Goal: Task Accomplishment & Management: Complete application form

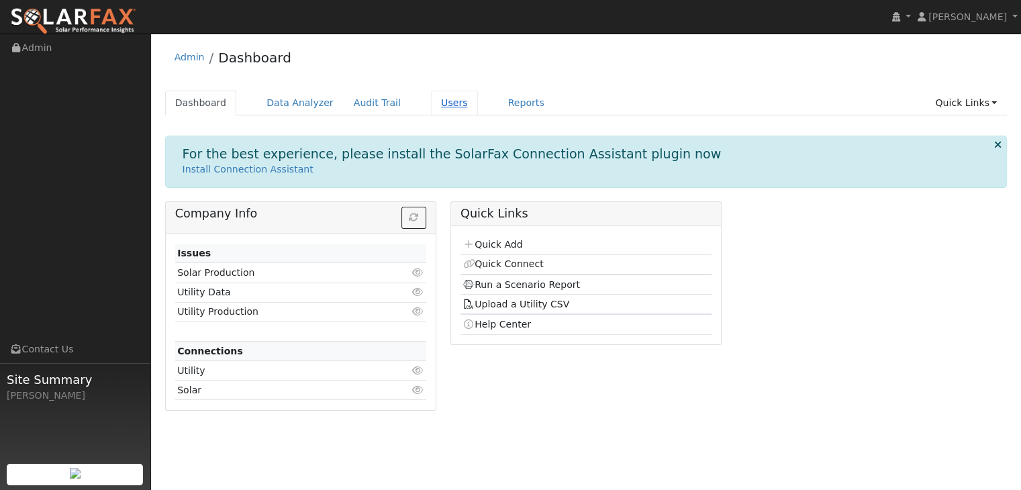
click at [431, 109] on link "Users" at bounding box center [454, 103] width 47 height 25
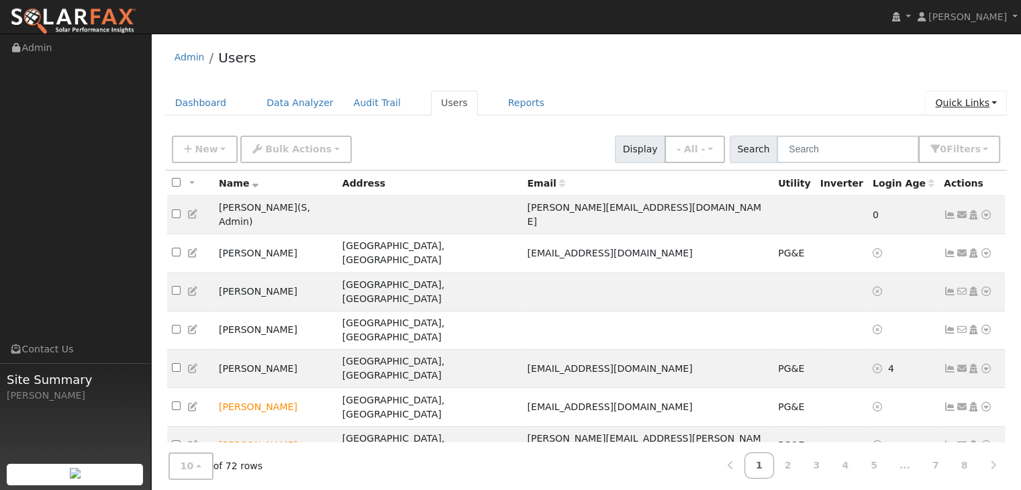
click at [940, 108] on link "Quick Links" at bounding box center [966, 103] width 82 height 25
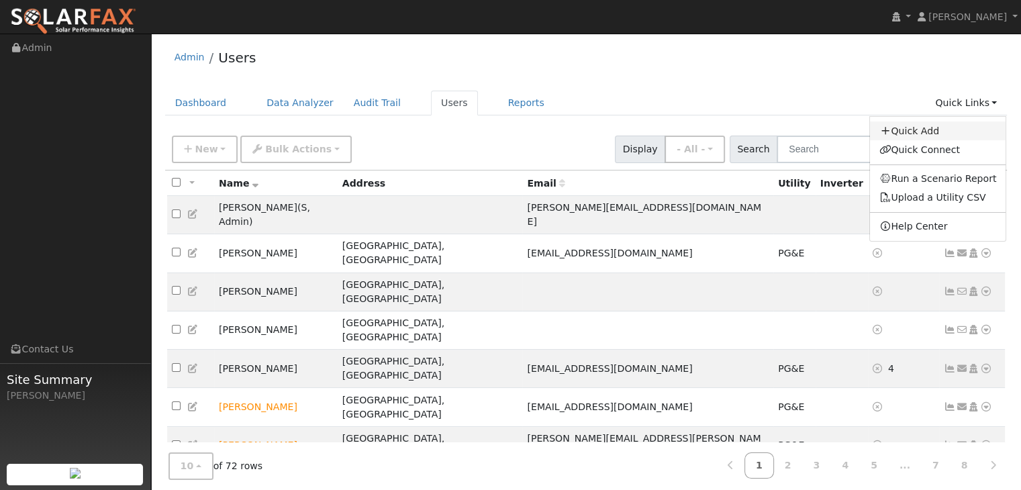
click at [921, 125] on link "Quick Add" at bounding box center [938, 131] width 136 height 19
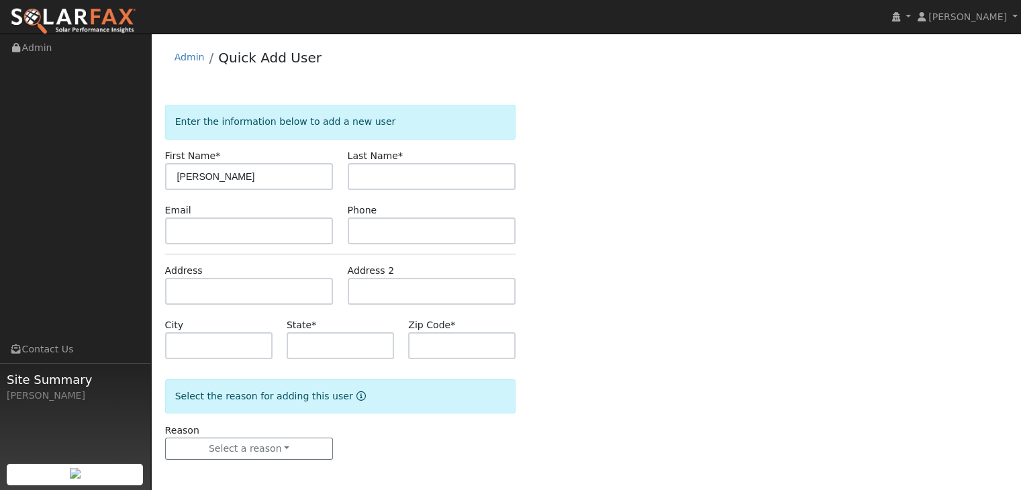
type input "[PERSON_NAME]"
click at [381, 177] on input "text" at bounding box center [432, 176] width 169 height 27
type input "Jones"
click at [224, 238] on input "text" at bounding box center [249, 231] width 169 height 27
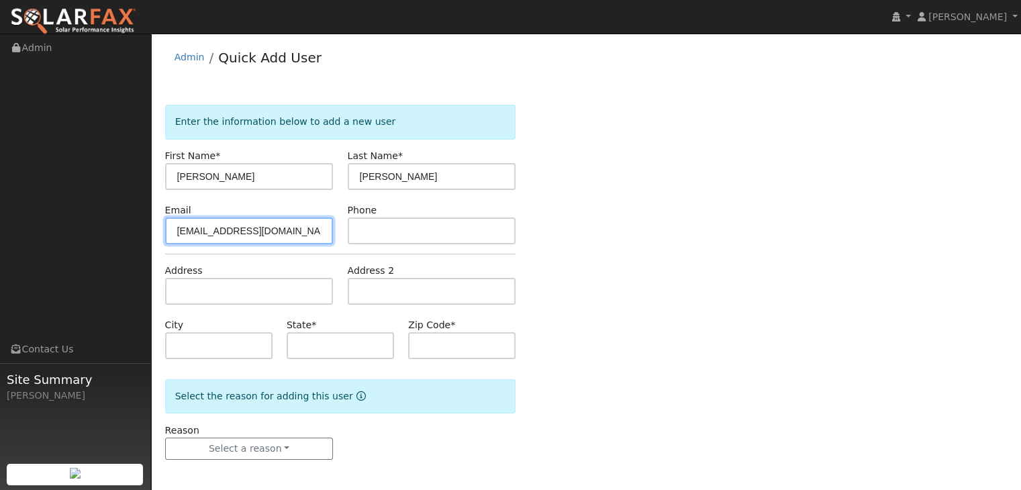
type input "noemail@gmail.com"
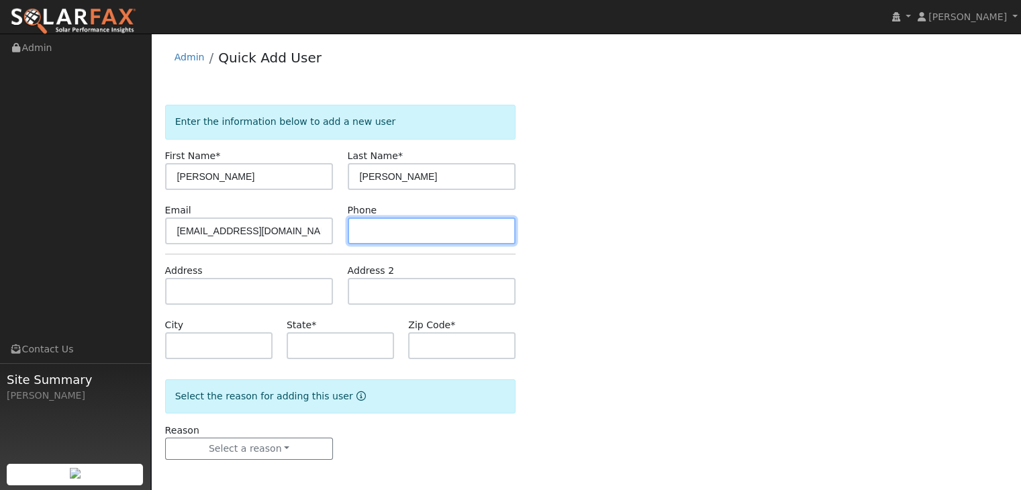
click at [377, 231] on input "text" at bounding box center [432, 231] width 169 height 27
type input "9258525570"
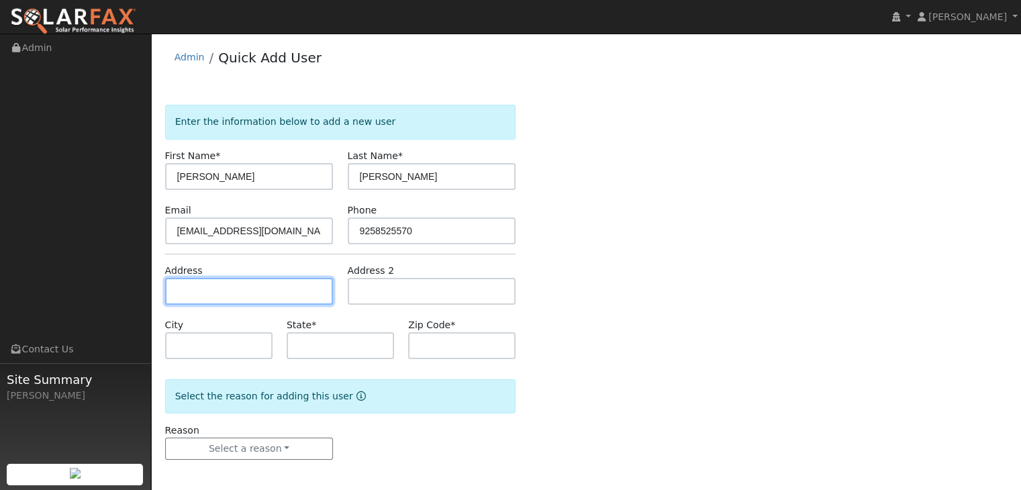
click at [264, 286] on input "text" at bounding box center [249, 291] width 169 height 27
type input "209 West 9th Street"
type input "Antioch"
type input "CA"
type input "94509"
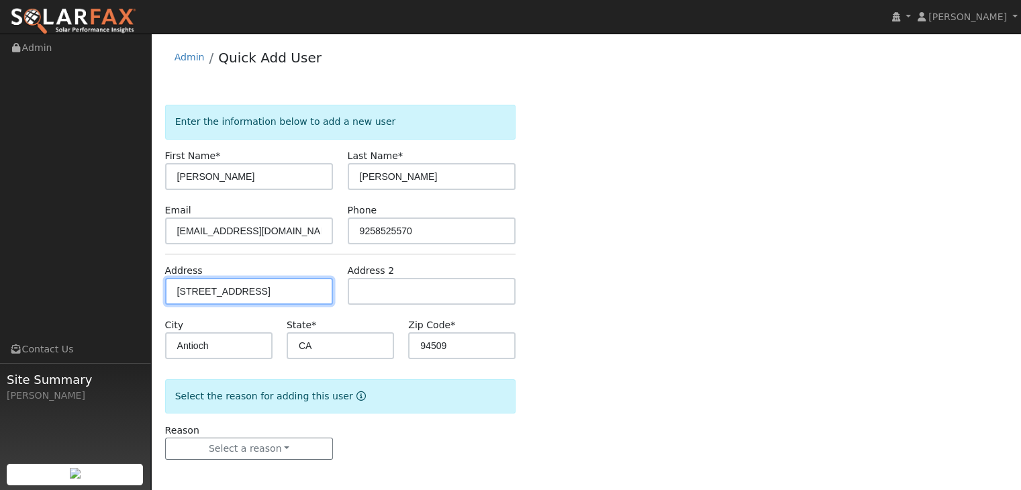
scroll to position [3, 0]
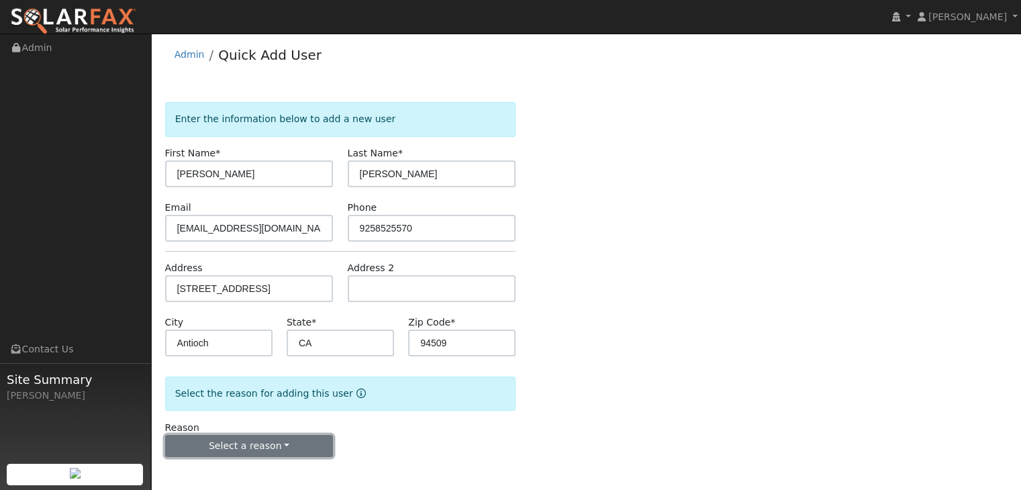
click at [244, 452] on button "Select a reason" at bounding box center [249, 446] width 169 height 23
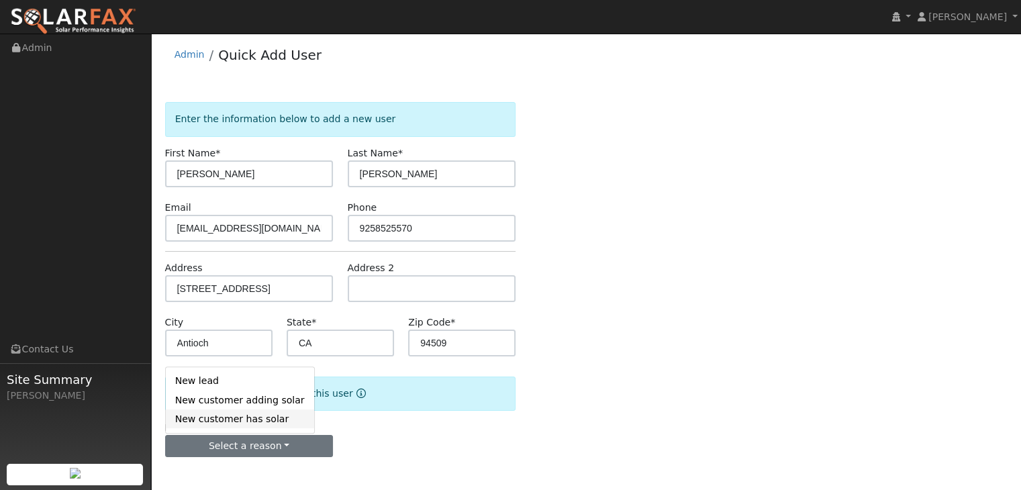
click at [255, 420] on link "New customer has solar" at bounding box center [240, 419] width 148 height 19
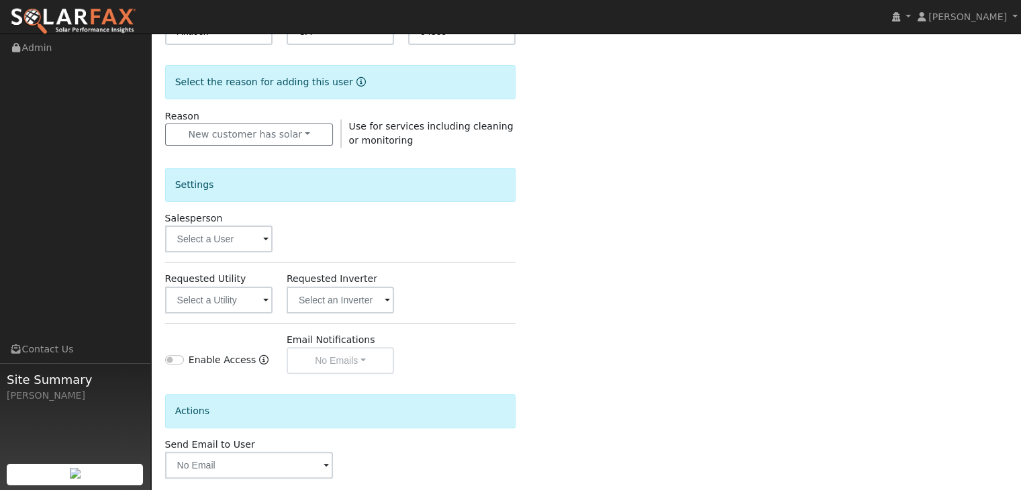
scroll to position [317, 0]
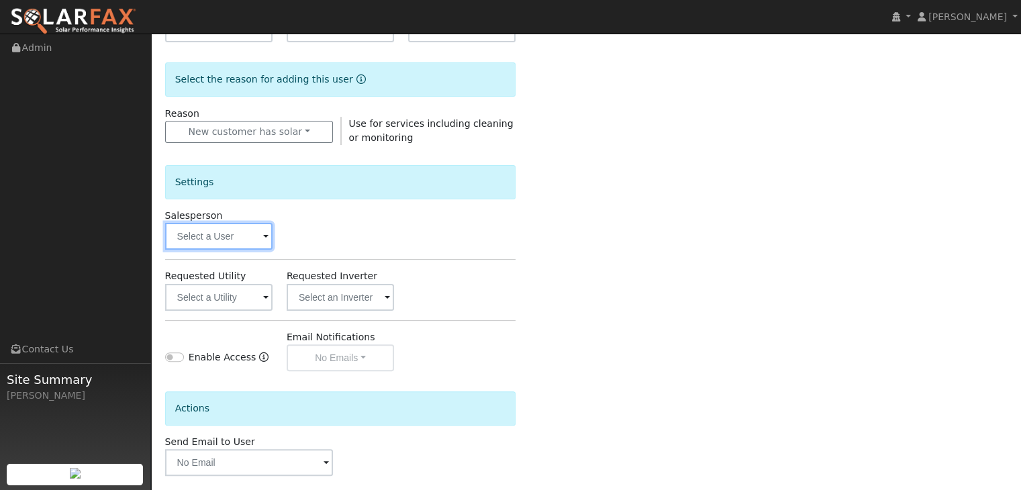
click at [255, 242] on input "text" at bounding box center [218, 236] width 107 height 27
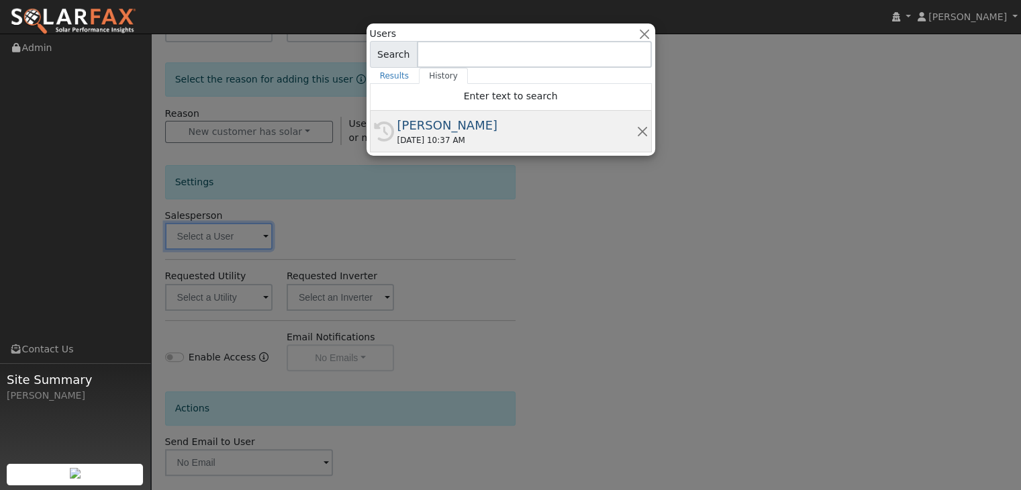
click at [407, 121] on div "[PERSON_NAME]" at bounding box center [517, 125] width 239 height 18
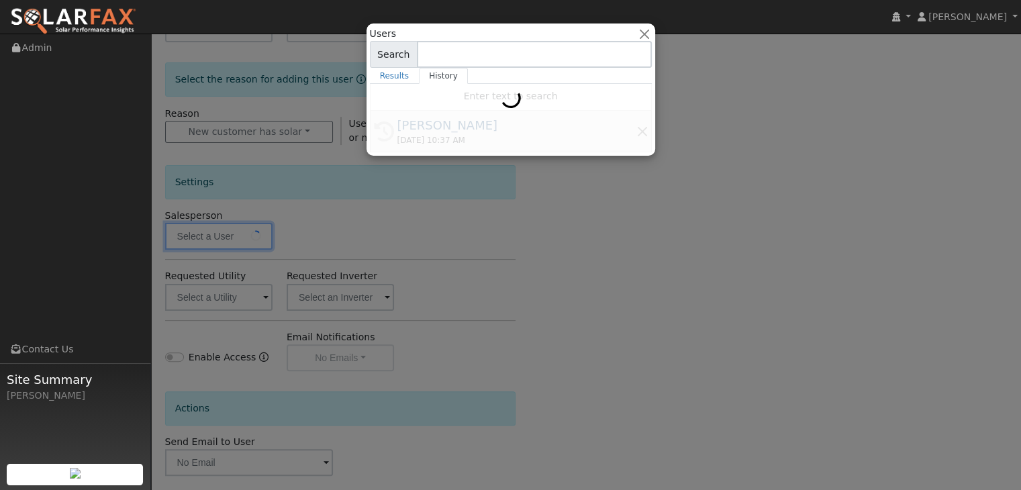
type input "[PERSON_NAME]"
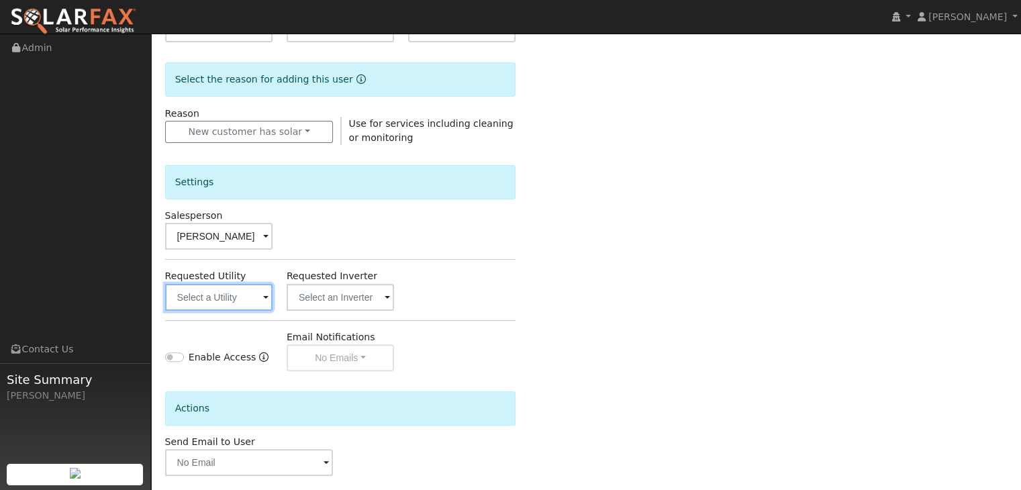
click at [223, 289] on input "text" at bounding box center [218, 297] width 107 height 27
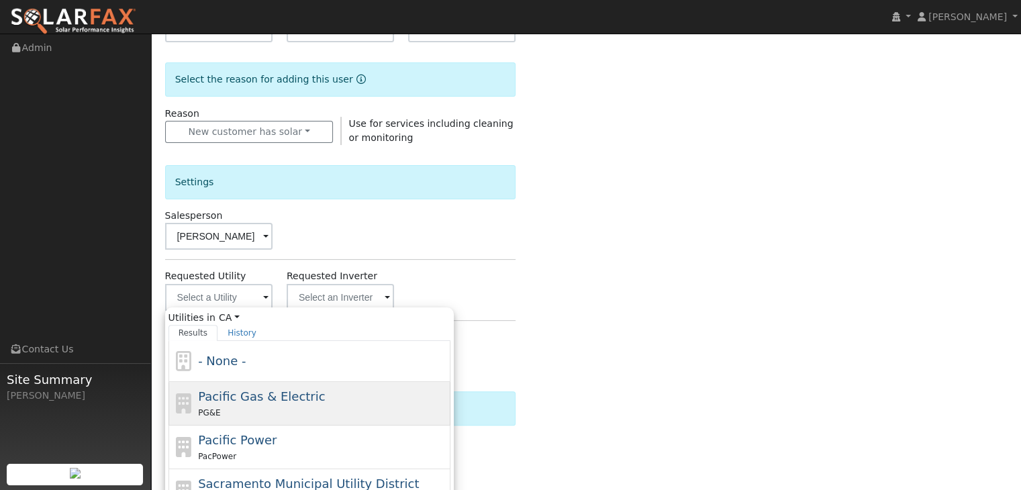
click at [252, 417] on div "PG&E" at bounding box center [322, 413] width 249 height 14
type input "Pacific Gas & Electric"
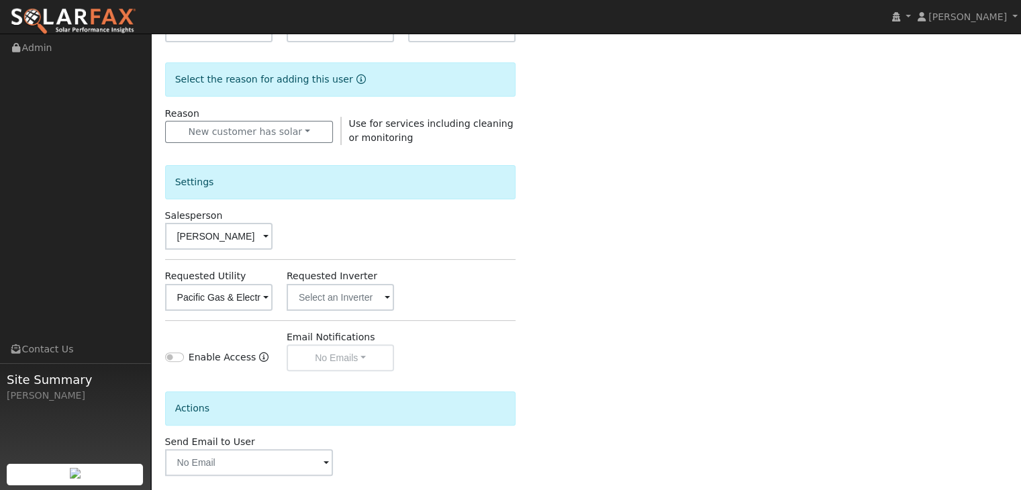
scroll to position [378, 0]
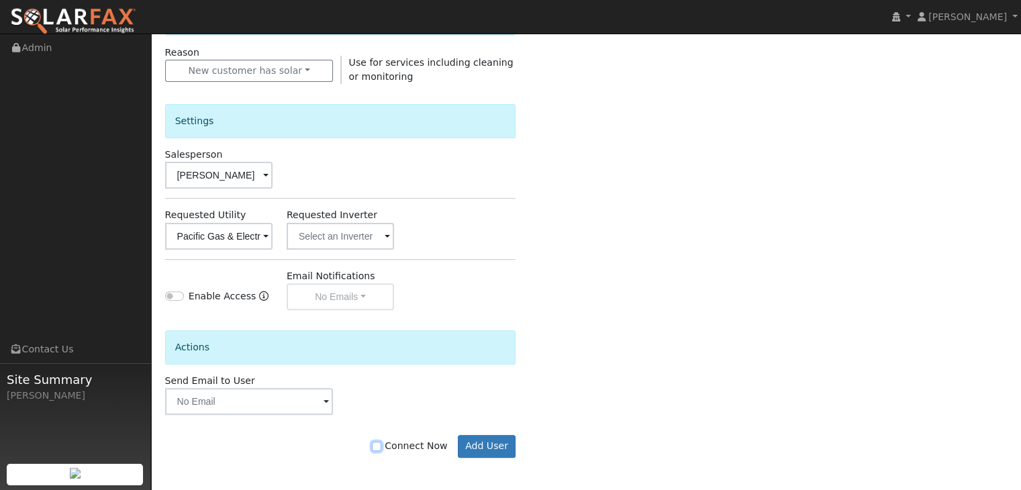
click at [381, 442] on input "Connect Now" at bounding box center [376, 446] width 9 height 9
checkbox input "true"
click at [474, 439] on button "Add User" at bounding box center [487, 446] width 58 height 23
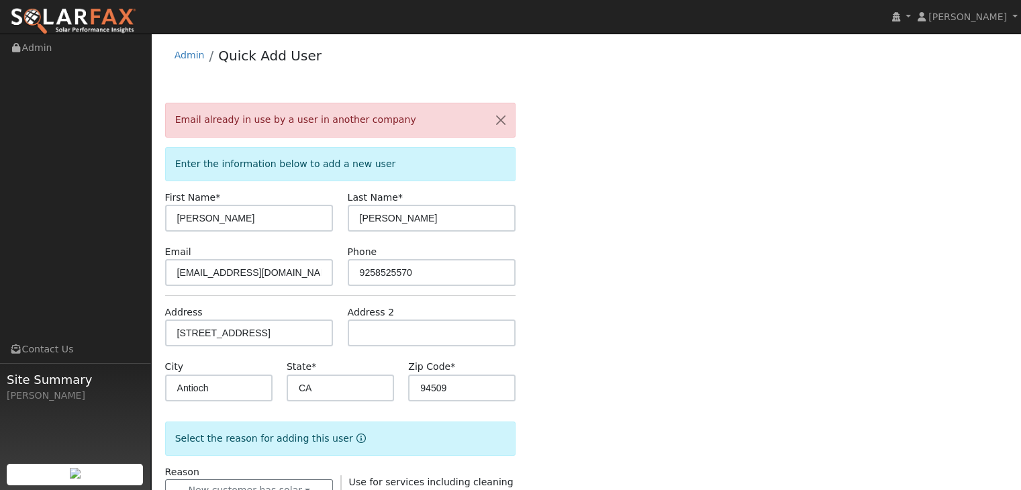
scroll to position [0, 0]
click at [277, 271] on input "noemail@gmail.com" at bounding box center [249, 274] width 169 height 27
type input "[EMAIL_ADDRESS][DOMAIN_NAME]"
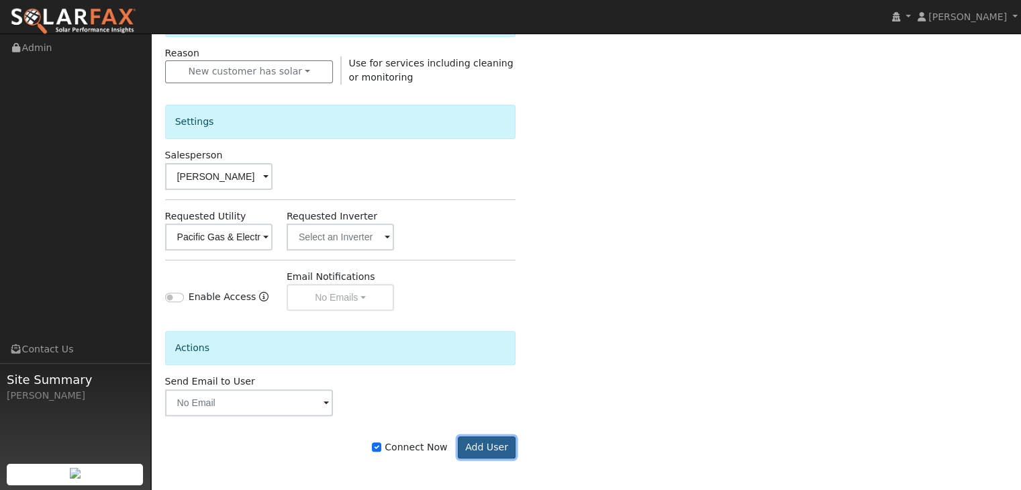
click at [486, 443] on button "Add User" at bounding box center [487, 447] width 58 height 23
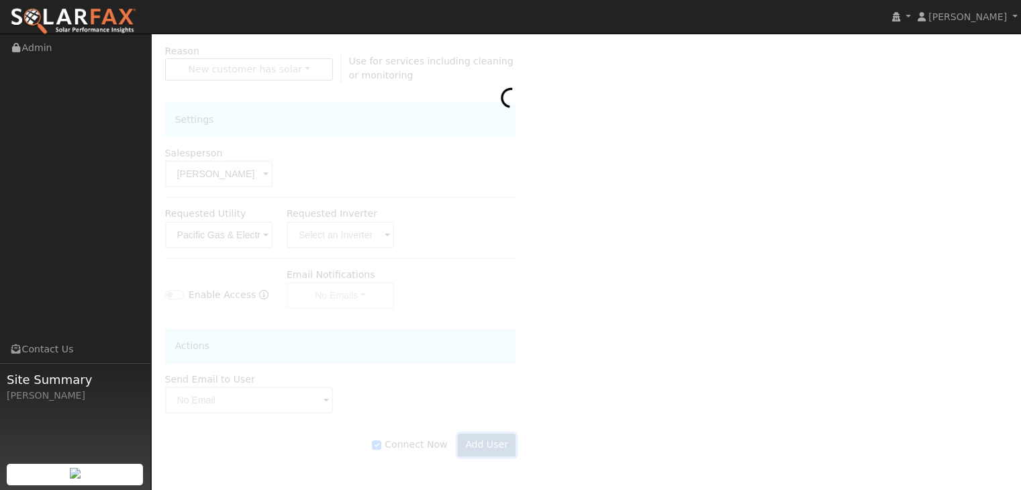
scroll to position [377, 0]
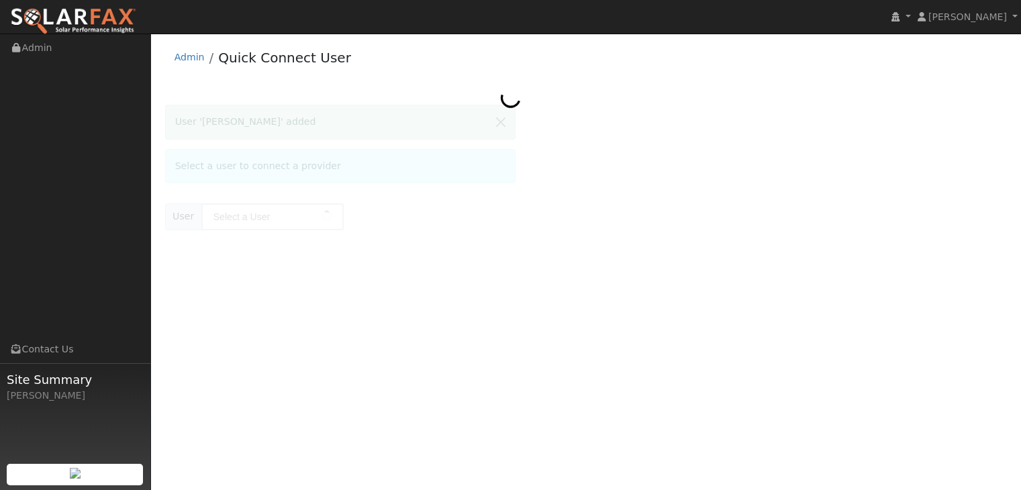
type input "[PERSON_NAME]"
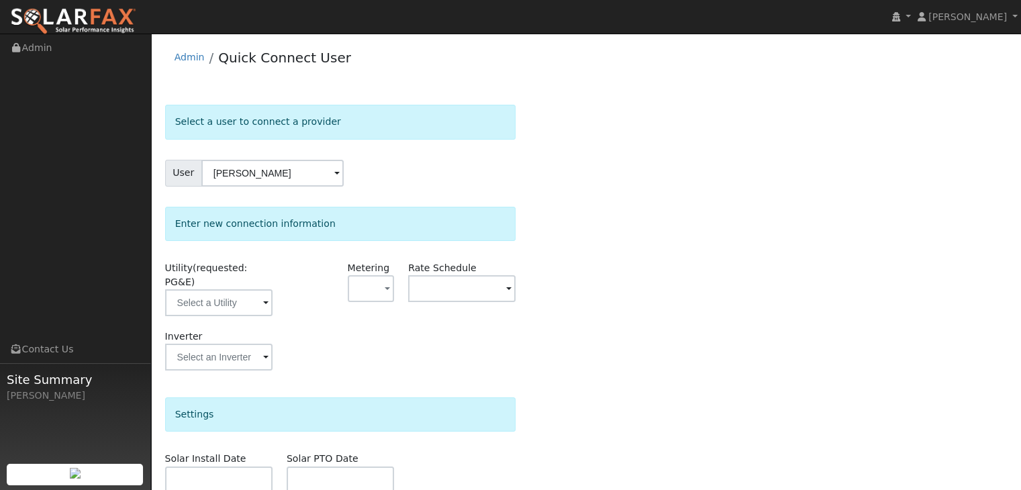
click at [491, 153] on form "Select a user to connect a provider User [PERSON_NAME] Account Default Account …" at bounding box center [340, 381] width 351 height 553
click at [234, 289] on input "text" at bounding box center [218, 302] width 107 height 27
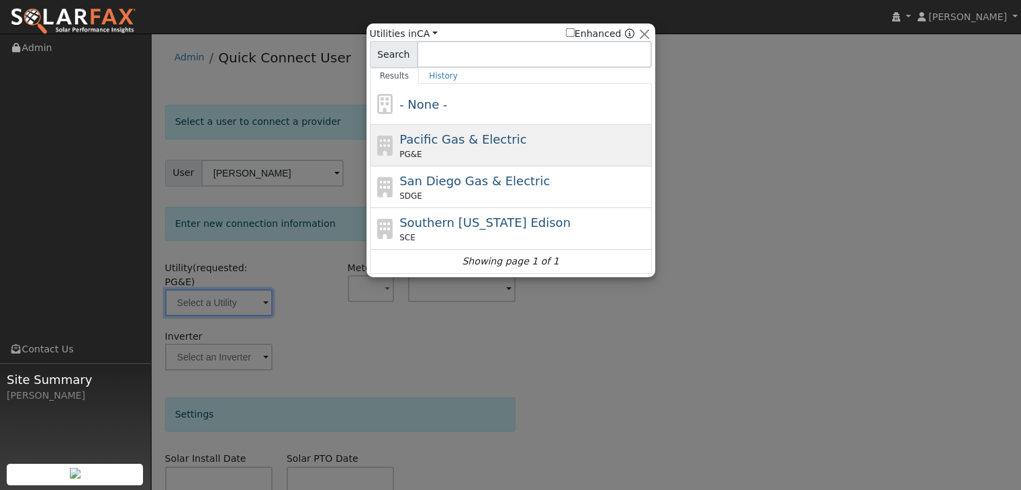
click at [459, 150] on div "PG&E" at bounding box center [524, 154] width 249 height 12
type input "PG&E"
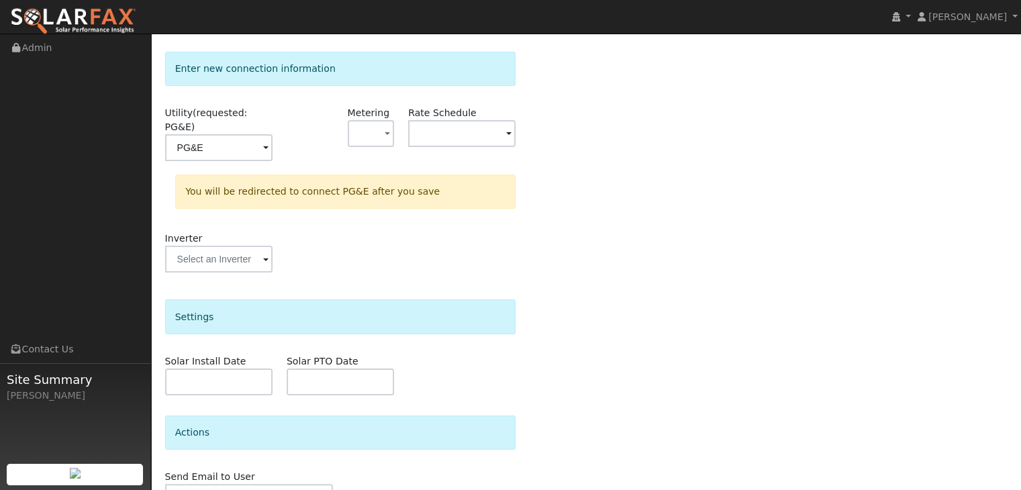
scroll to position [216, 0]
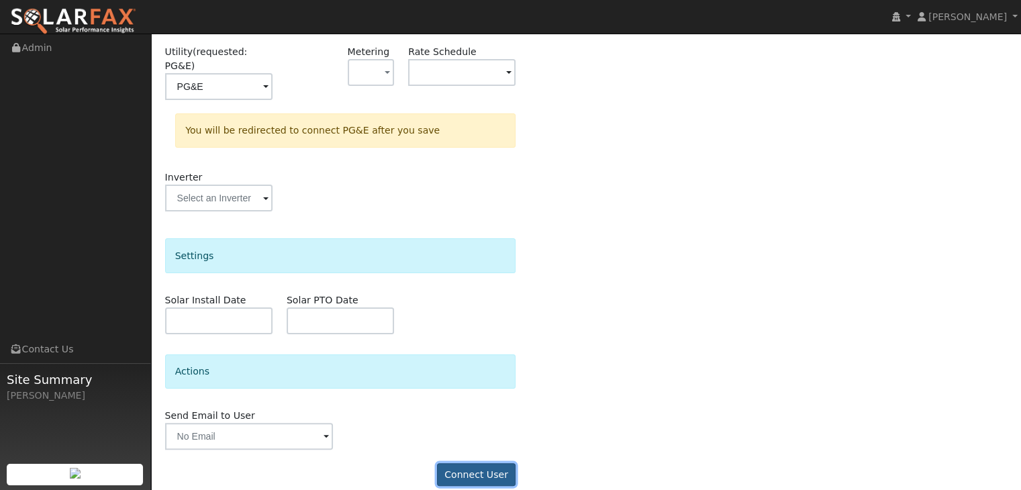
click at [497, 464] on button "Connect User" at bounding box center [476, 474] width 79 height 23
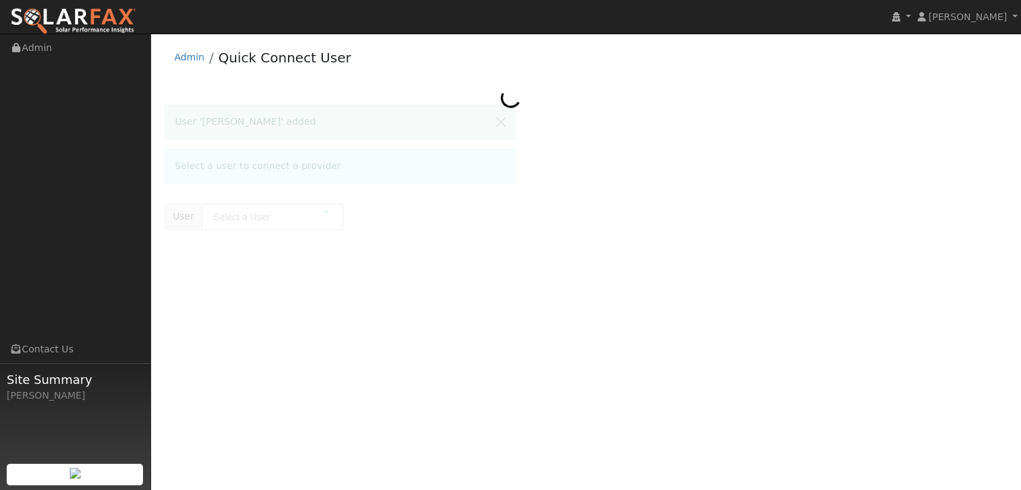
type input "[PERSON_NAME]"
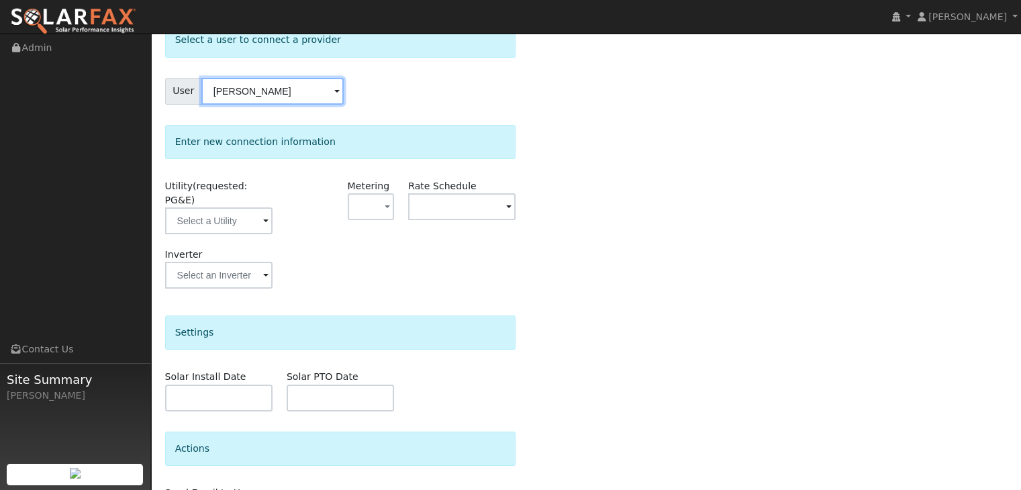
scroll to position [159, 0]
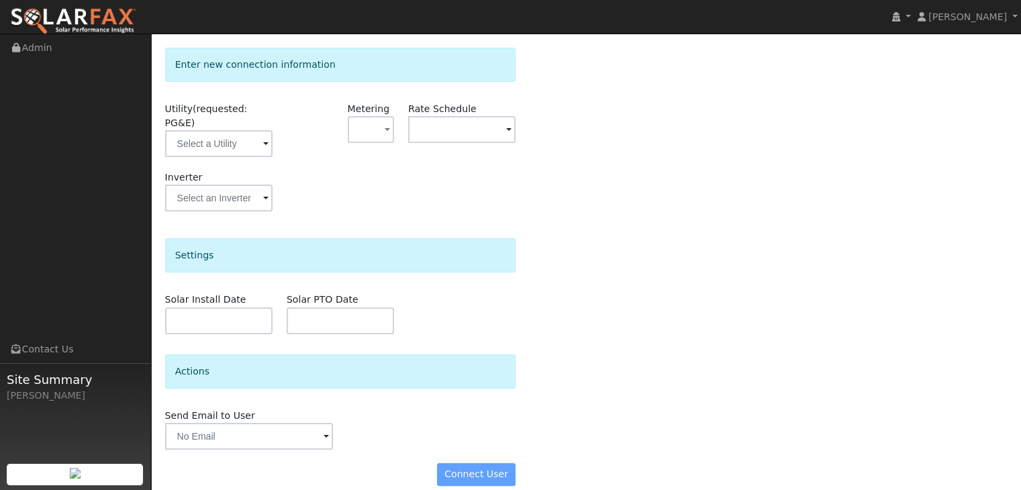
click at [478, 463] on div "Connect User" at bounding box center [340, 474] width 365 height 23
click at [222, 132] on input "text" at bounding box center [218, 143] width 107 height 27
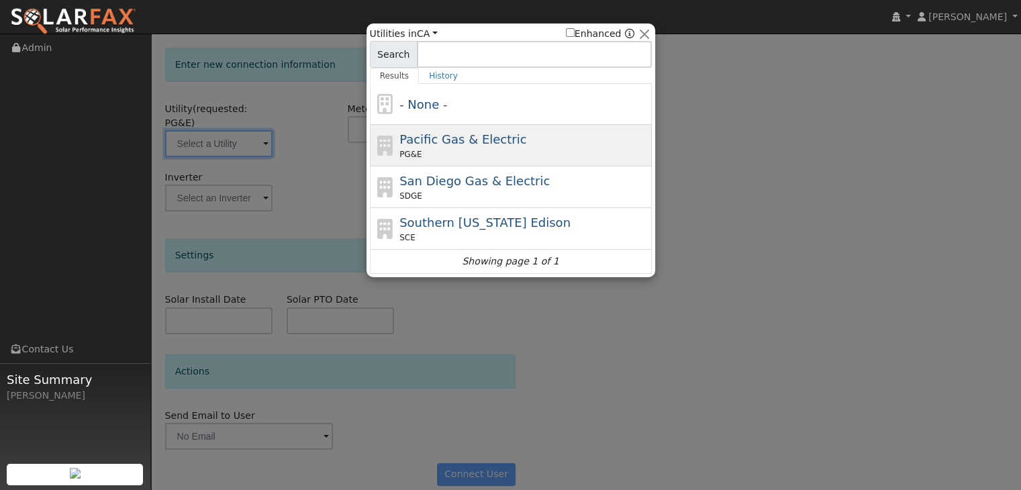
click at [449, 157] on div "PG&E" at bounding box center [524, 154] width 249 height 12
type input "PG&E"
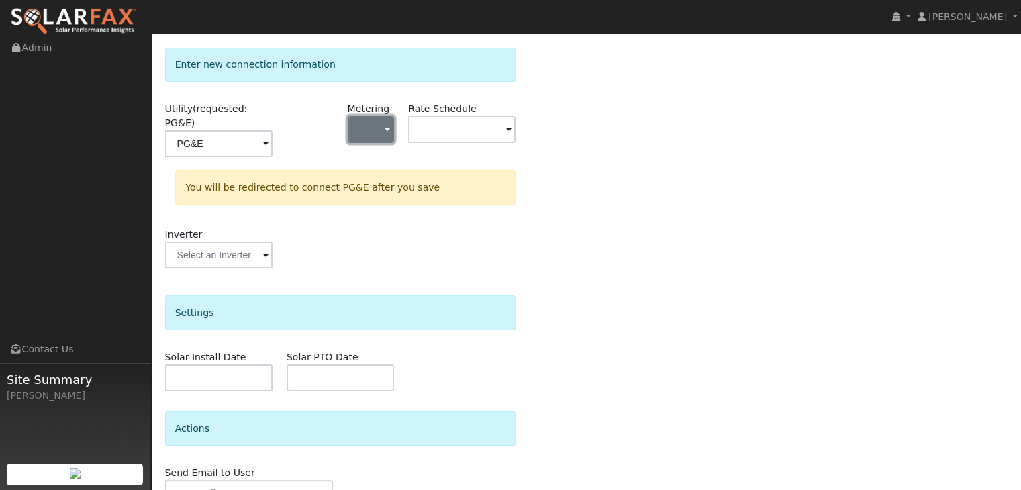
click at [377, 131] on button "button" at bounding box center [371, 129] width 47 height 27
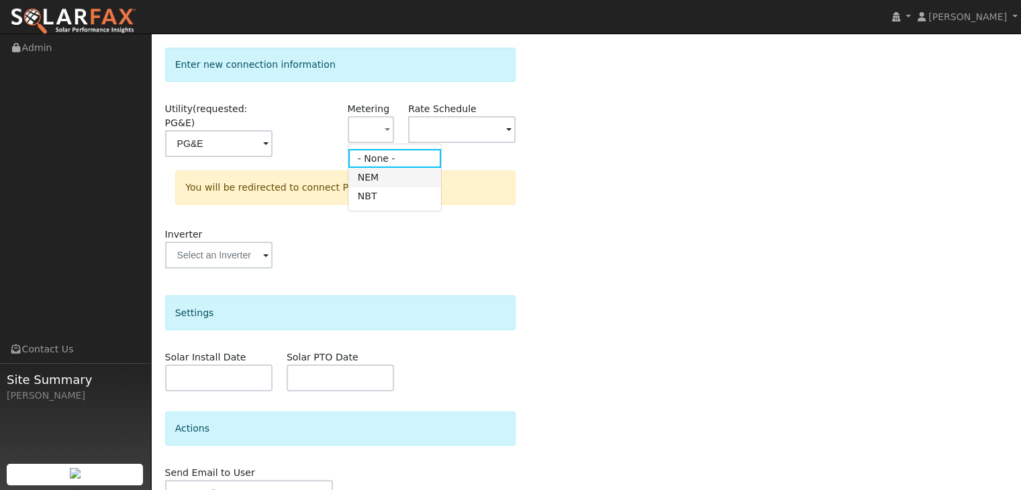
click at [377, 183] on link "NEM" at bounding box center [395, 177] width 93 height 19
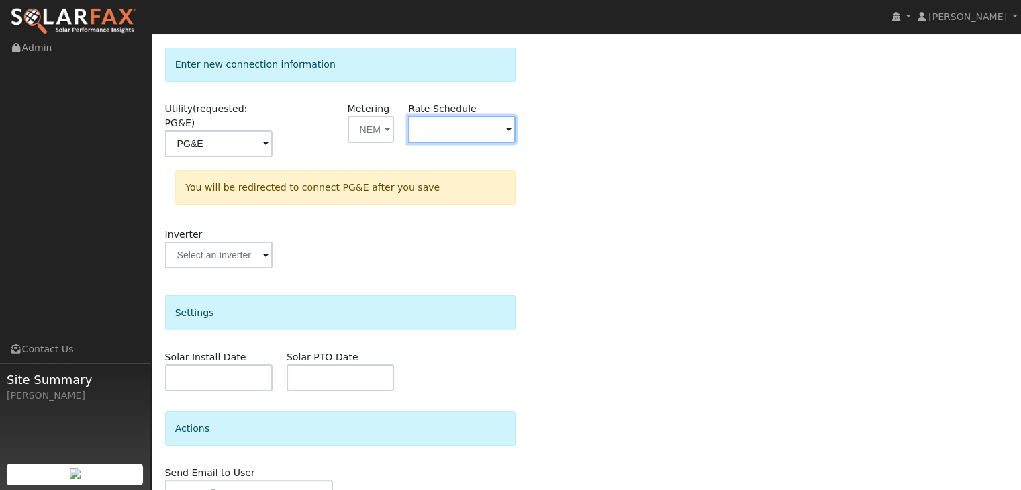
click at [442, 126] on input "text" at bounding box center [461, 129] width 107 height 27
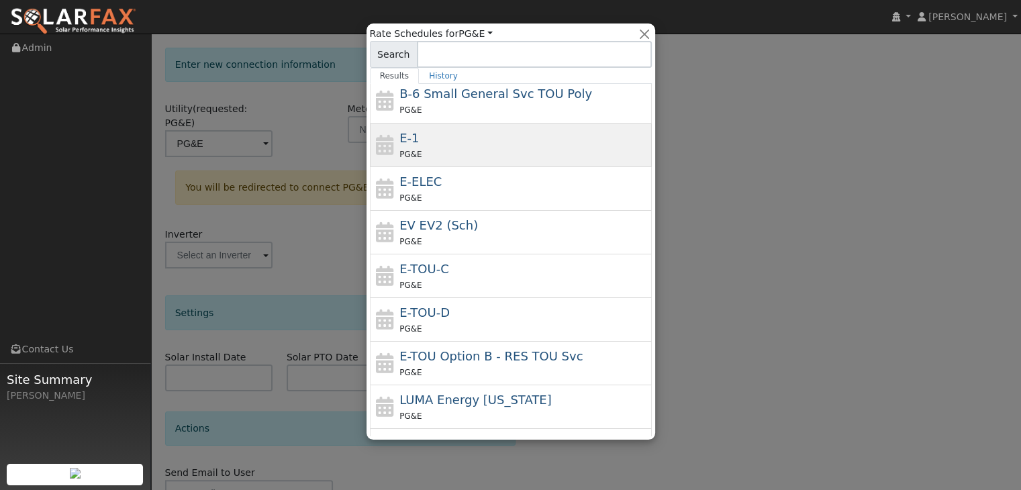
scroll to position [191, 0]
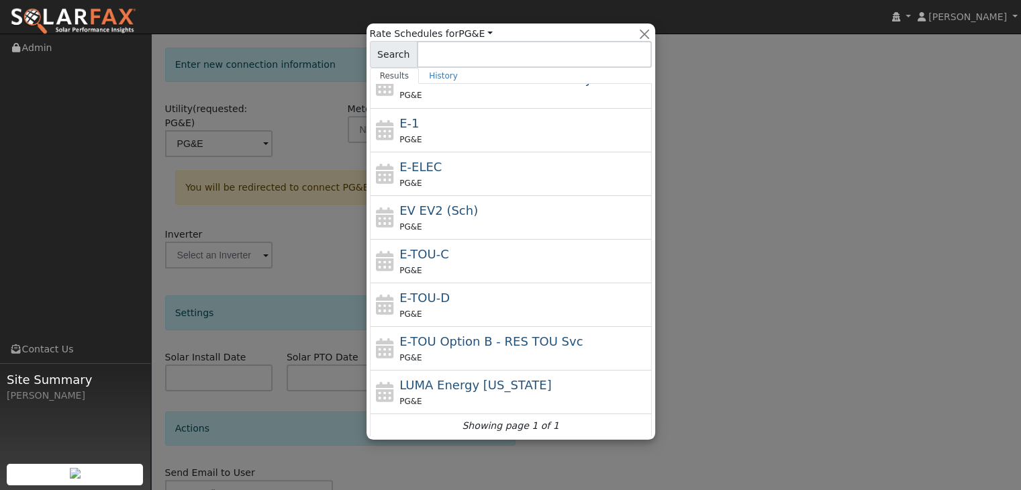
click at [778, 263] on div at bounding box center [510, 245] width 1021 height 490
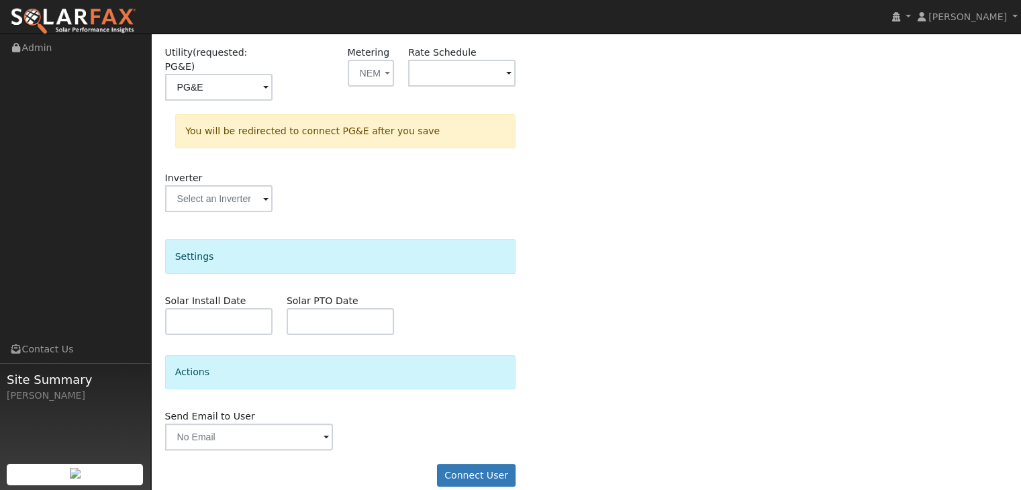
scroll to position [216, 0]
click at [479, 463] on button "Connect User" at bounding box center [476, 474] width 79 height 23
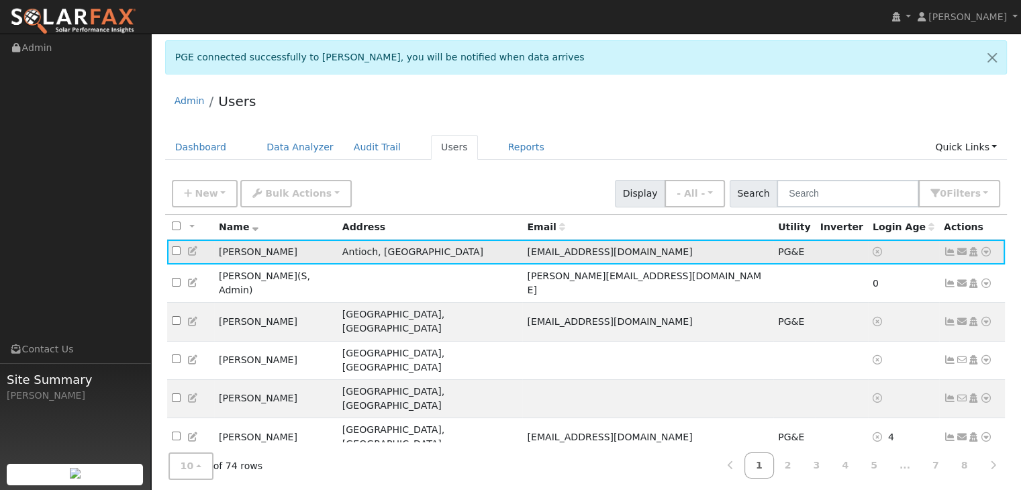
click at [951, 252] on icon at bounding box center [950, 251] width 12 height 9
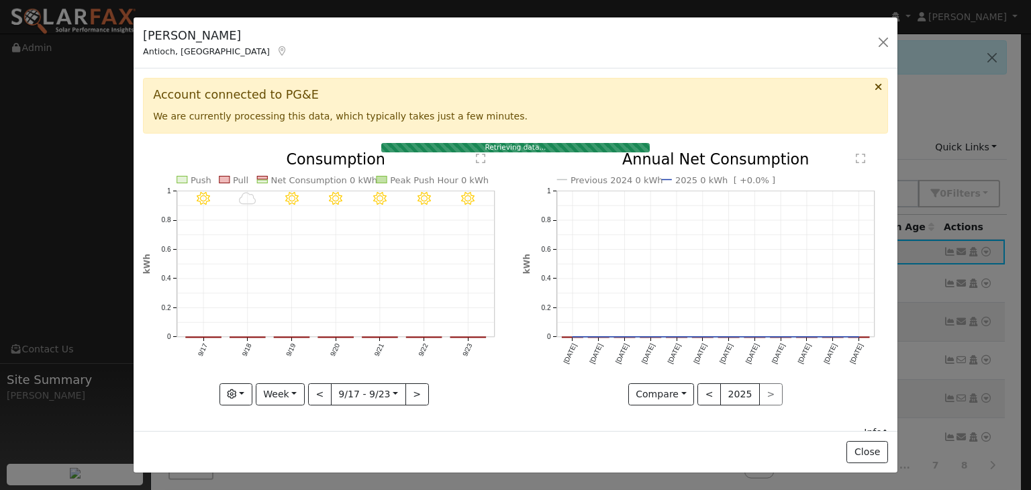
click at [875, 84] on icon at bounding box center [878, 87] width 7 height 10
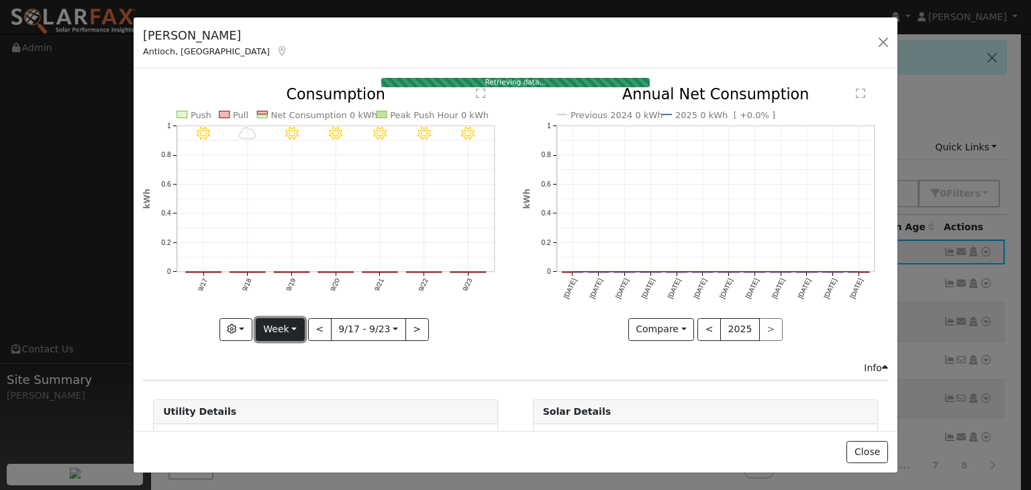
click at [268, 332] on button "Week" at bounding box center [280, 329] width 49 height 23
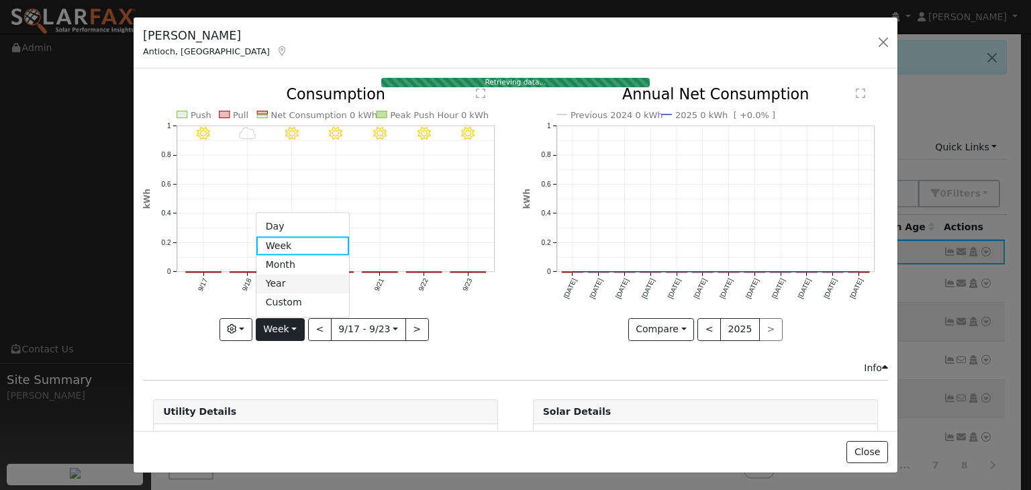
click at [297, 280] on link "Year" at bounding box center [303, 284] width 93 height 19
type input "[DATE]"
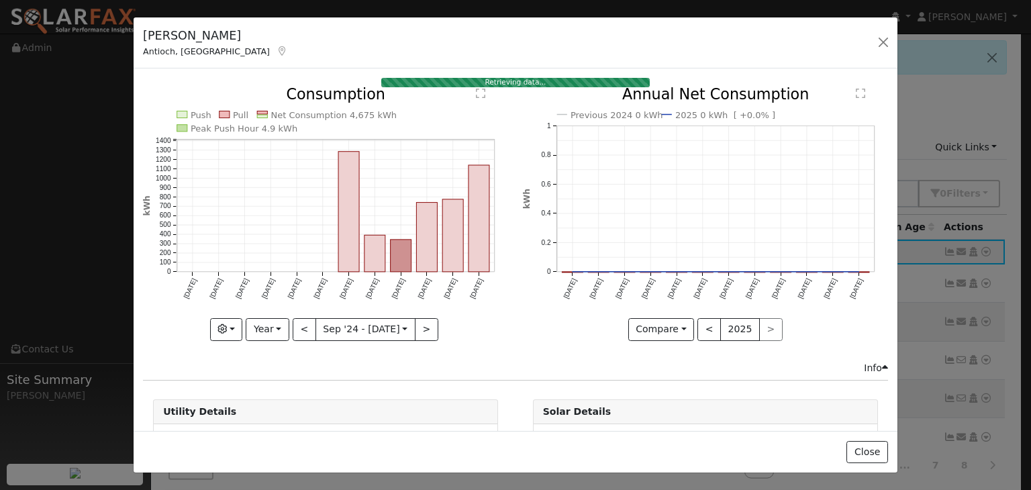
click at [478, 93] on text "" at bounding box center [481, 94] width 9 height 11
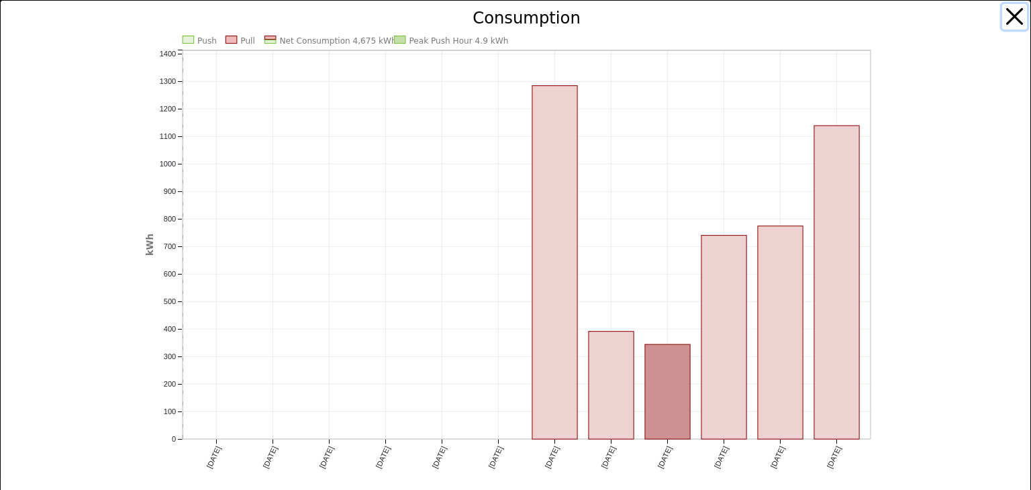
click at [1003, 17] on button "button" at bounding box center [1016, 17] width 26 height 26
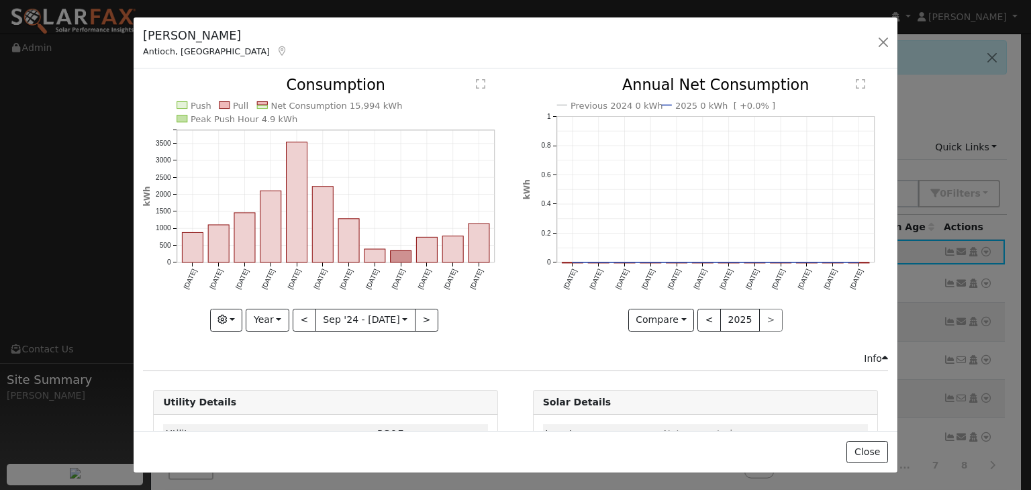
click at [470, 85] on icon "Push Pull Net Consumption 15,994 kWh Peak Push Hour 4.9 kWh [DATE] Oct '[DATE] …" at bounding box center [325, 204] width 365 height 252
click at [479, 80] on text "" at bounding box center [481, 84] width 9 height 11
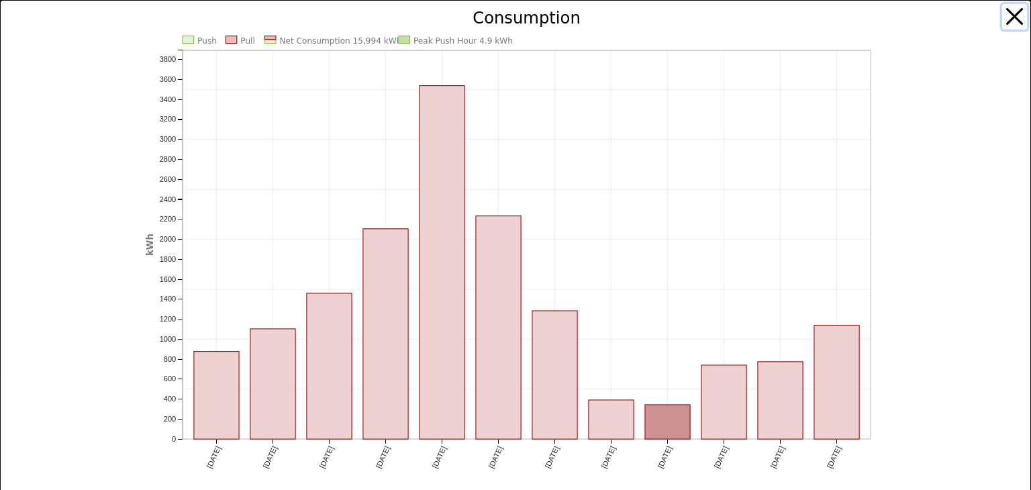
click at [1003, 27] on button "button" at bounding box center [1016, 17] width 26 height 26
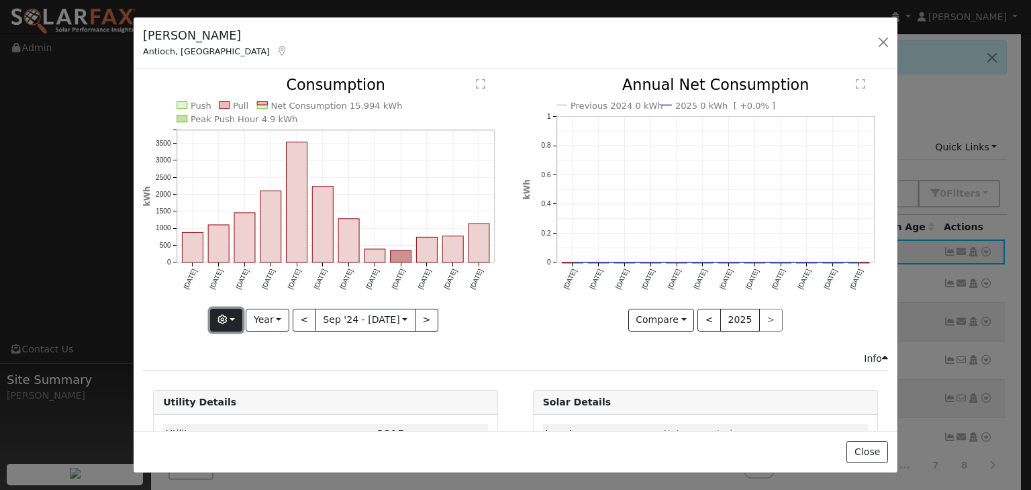
click at [227, 319] on icon "button" at bounding box center [222, 319] width 9 height 9
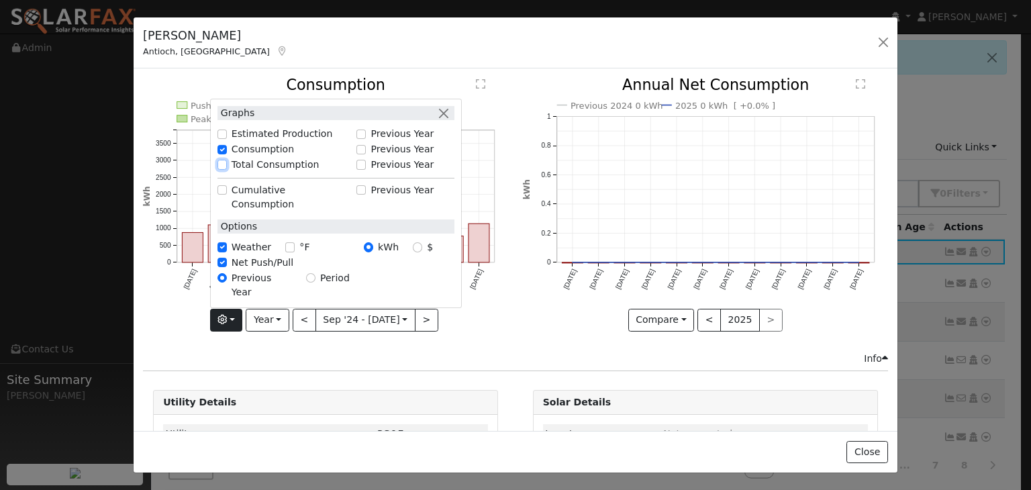
click at [223, 169] on input "Total Consumption" at bounding box center [222, 164] width 9 height 9
checkbox input "true"
click at [416, 252] on input "$" at bounding box center [417, 246] width 9 height 9
radio input "true"
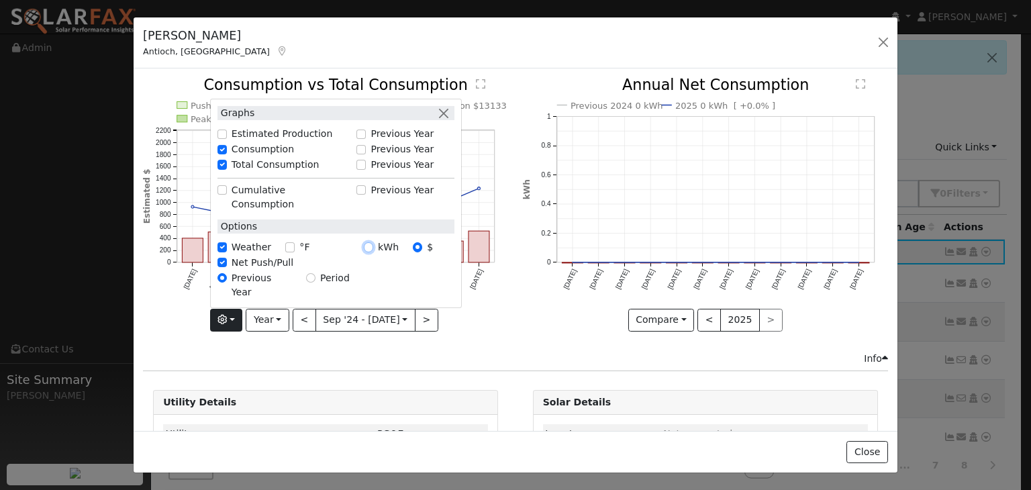
click at [373, 252] on input "kWh" at bounding box center [368, 246] width 9 height 9
radio input "true"
click at [446, 120] on button "button" at bounding box center [444, 113] width 14 height 14
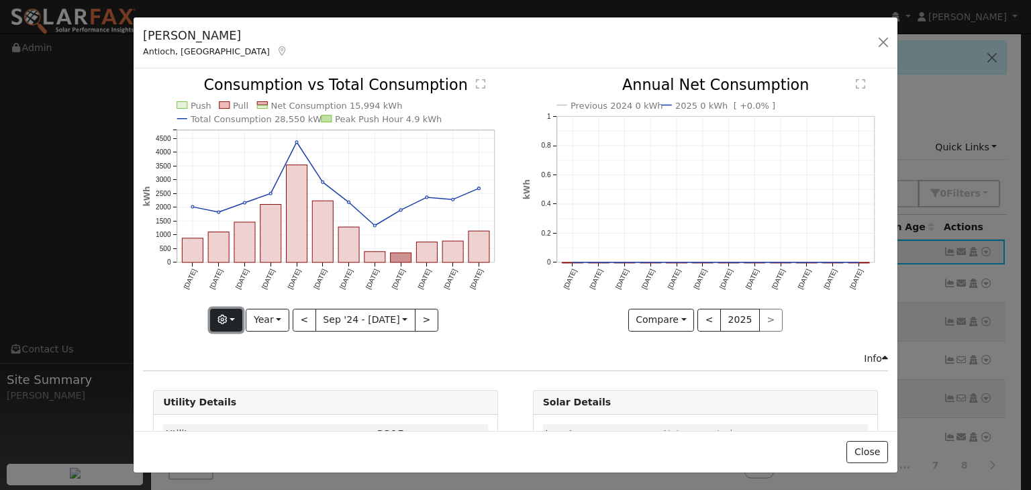
click at [222, 315] on icon "button" at bounding box center [222, 319] width 9 height 9
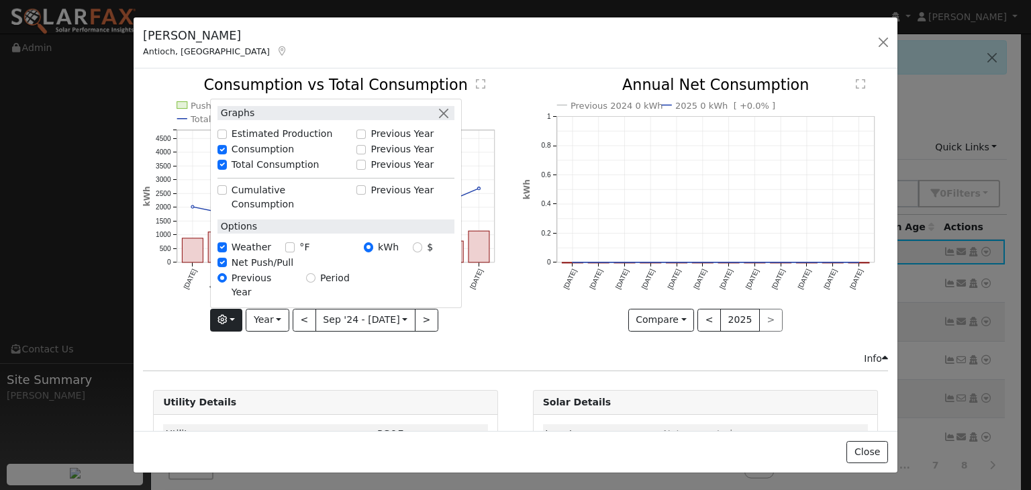
click at [412, 255] on div "kWh" at bounding box center [388, 247] width 49 height 14
click at [414, 252] on input "$" at bounding box center [417, 246] width 9 height 9
radio input "true"
radio input "false"
click at [285, 338] on div "Push Pull Net Consumption $7357 Total Consumption $13133 Peak Push Hour $2.27 S…" at bounding box center [325, 214] width 379 height 273
